Goal: Task Accomplishment & Management: Manage account settings

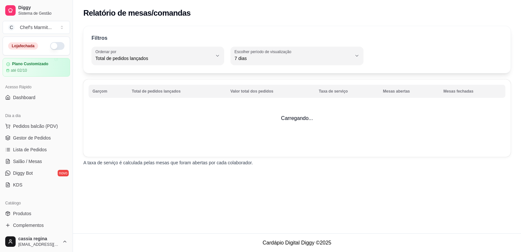
select select "TOTAL_OF_ORDERS"
select select "7"
click at [58, 140] on link "Gestor de Pedidos" at bounding box center [36, 138] width 67 height 10
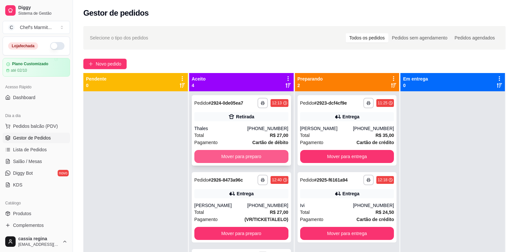
click at [230, 159] on button "Mover para preparo" at bounding box center [241, 156] width 94 height 13
click at [234, 155] on button "Mover para preparo" at bounding box center [241, 156] width 94 height 13
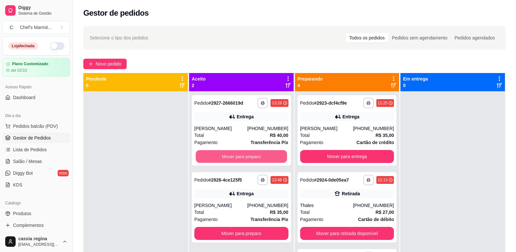
click at [233, 153] on button "Mover para preparo" at bounding box center [241, 156] width 91 height 13
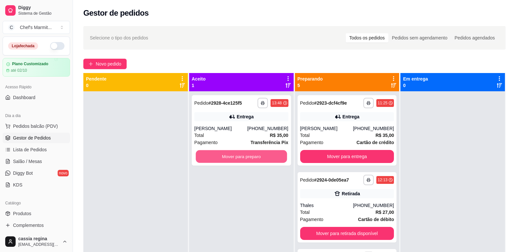
click at [233, 153] on button "Mover para preparo" at bounding box center [241, 156] width 91 height 13
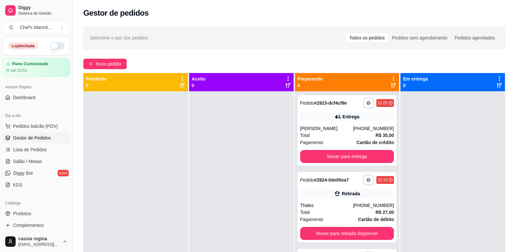
click at [317, 165] on div "**********" at bounding box center [347, 217] width 105 height 252
click at [317, 159] on button "Mover para entrega" at bounding box center [347, 156] width 91 height 13
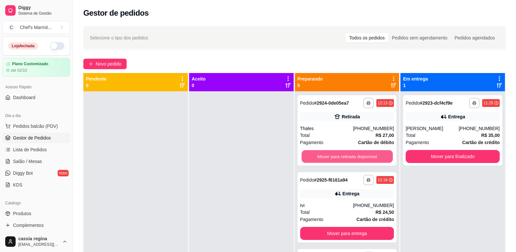
click at [317, 159] on button "Mover para retirada disponível" at bounding box center [347, 156] width 91 height 13
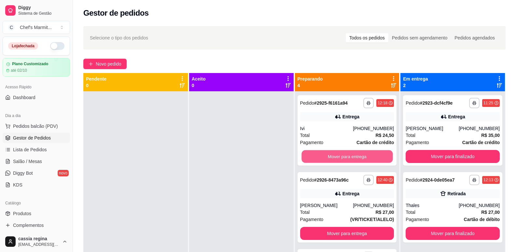
click at [317, 159] on button "Mover para entrega" at bounding box center [347, 156] width 91 height 13
click at [317, 159] on button "Mover para entrega" at bounding box center [347, 156] width 94 height 13
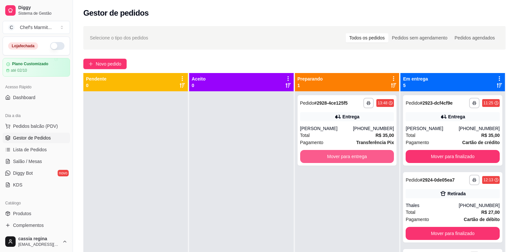
click at [317, 159] on button "Mover para entrega" at bounding box center [347, 156] width 94 height 13
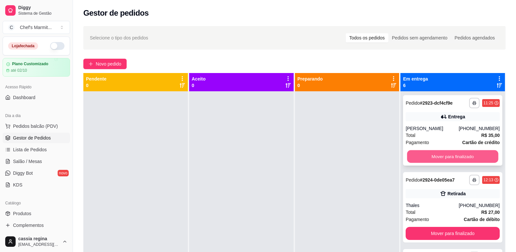
click at [443, 151] on button "Mover para finalizado" at bounding box center [452, 156] width 91 height 13
click at [445, 152] on button "Mover para finalizado" at bounding box center [452, 156] width 91 height 13
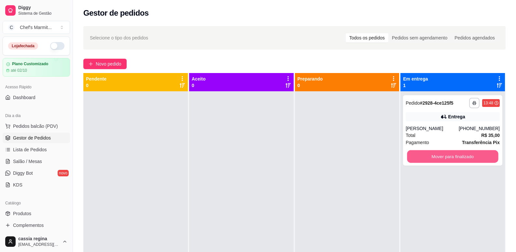
click at [445, 152] on button "Mover para finalizado" at bounding box center [452, 156] width 91 height 13
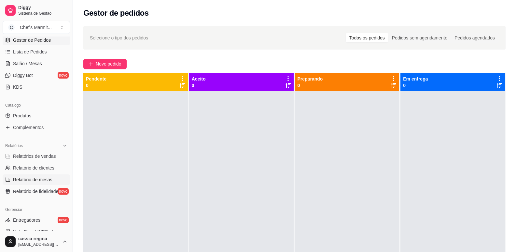
scroll to position [130, 0]
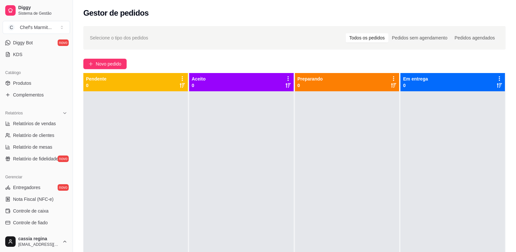
drag, startPoint x: 45, startPoint y: 210, endPoint x: 104, endPoint y: 214, distance: 59.4
click at [45, 210] on span "Controle de caixa" at bounding box center [30, 210] width 35 height 7
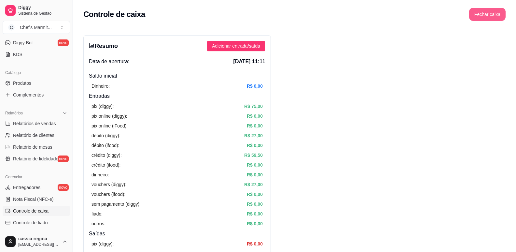
click at [482, 18] on button "Fechar caixa" at bounding box center [487, 14] width 36 height 13
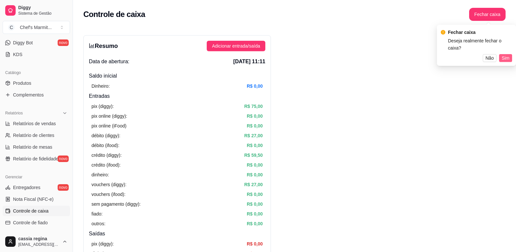
drag, startPoint x: 502, startPoint y: 48, endPoint x: 503, endPoint y: 54, distance: 6.3
click at [502, 54] on button "Sim" at bounding box center [505, 58] width 13 height 8
